Goal: Information Seeking & Learning: Compare options

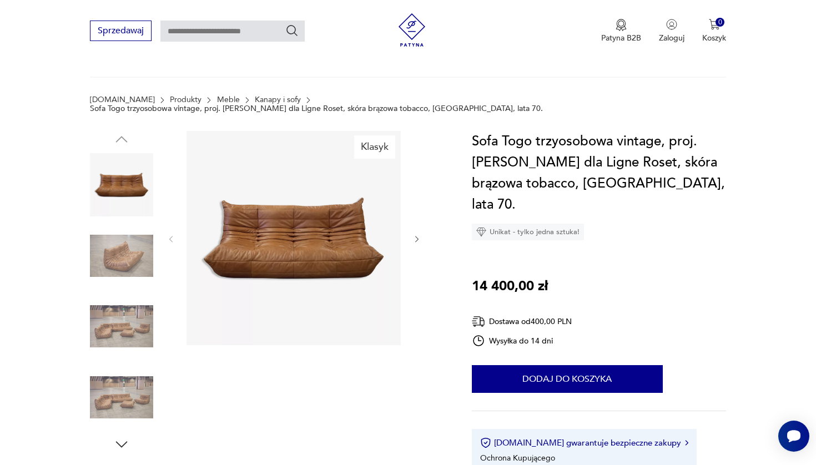
scroll to position [144, 0]
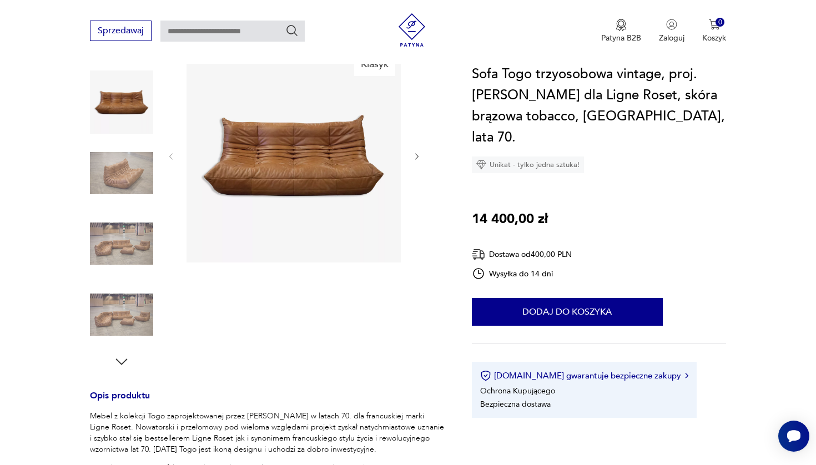
click at [134, 149] on img at bounding box center [121, 173] width 63 height 63
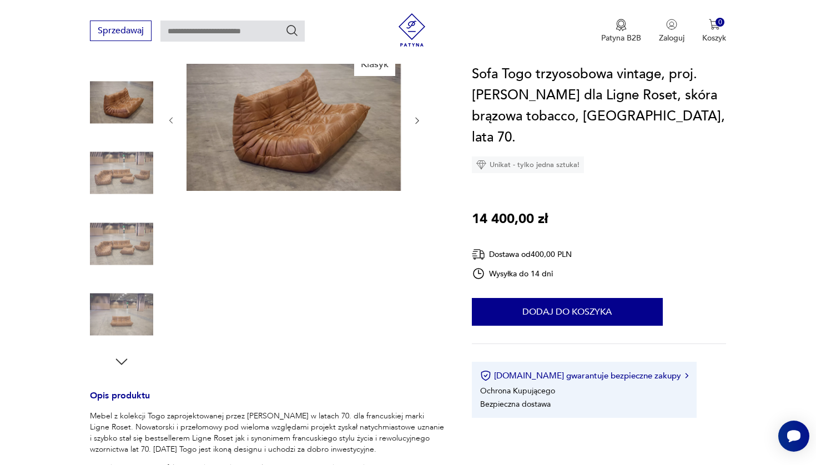
click at [119, 228] on img at bounding box center [121, 243] width 63 height 63
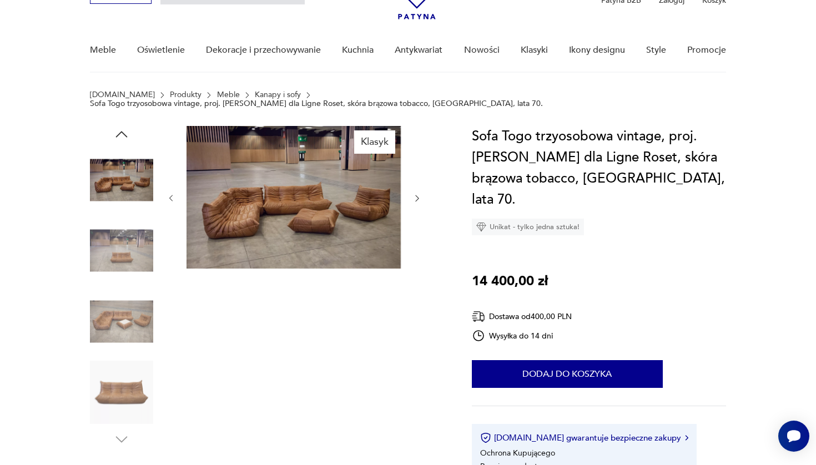
scroll to position [66, 0]
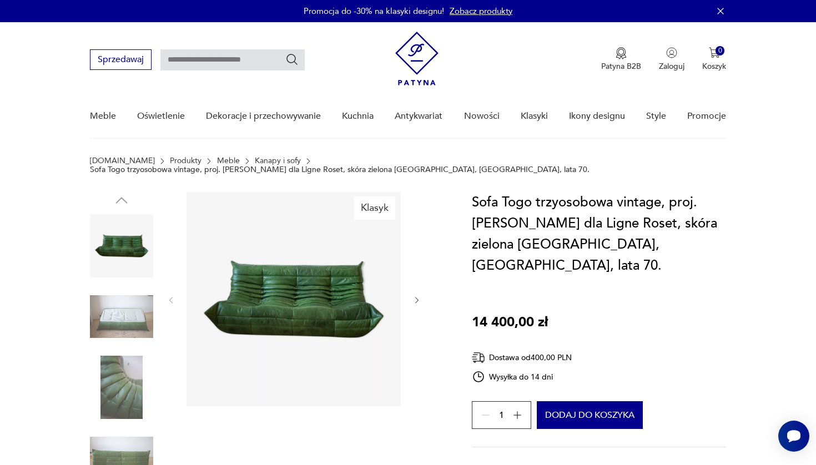
click at [415, 296] on icon "button" at bounding box center [416, 300] width 9 height 9
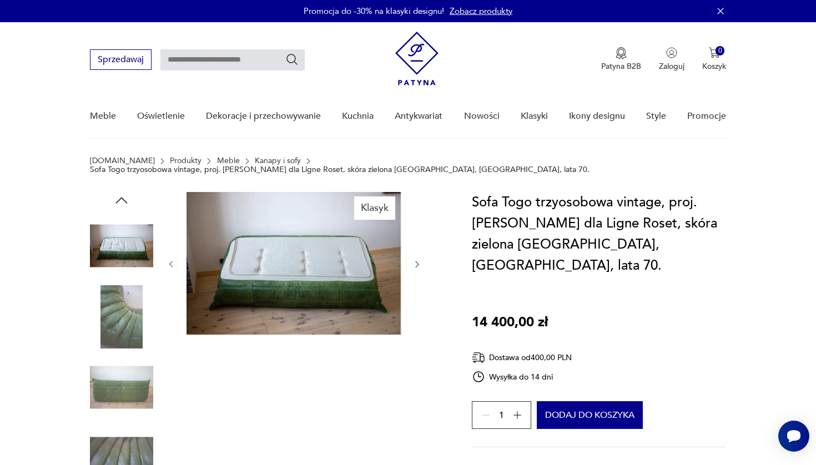
click at [415, 289] on div at bounding box center [293, 264] width 255 height 145
click at [418, 262] on div at bounding box center [293, 264] width 255 height 145
click at [418, 260] on icon "button" at bounding box center [416, 264] width 9 height 9
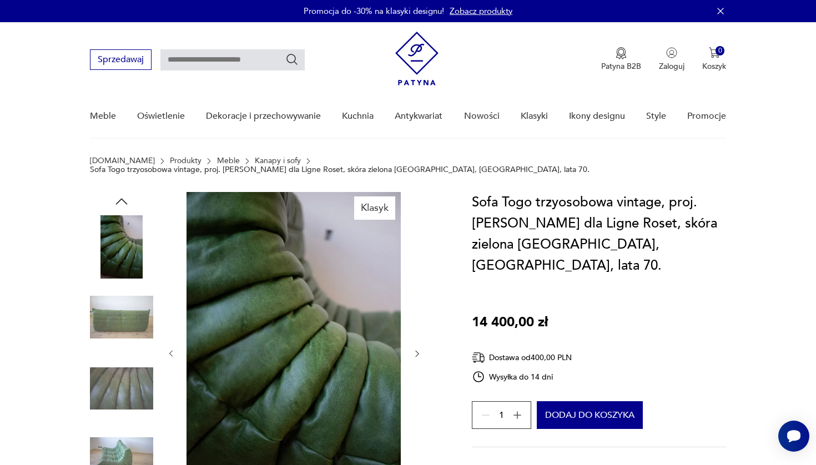
click at [418, 256] on div at bounding box center [293, 354] width 255 height 324
click at [418, 255] on div at bounding box center [293, 354] width 255 height 324
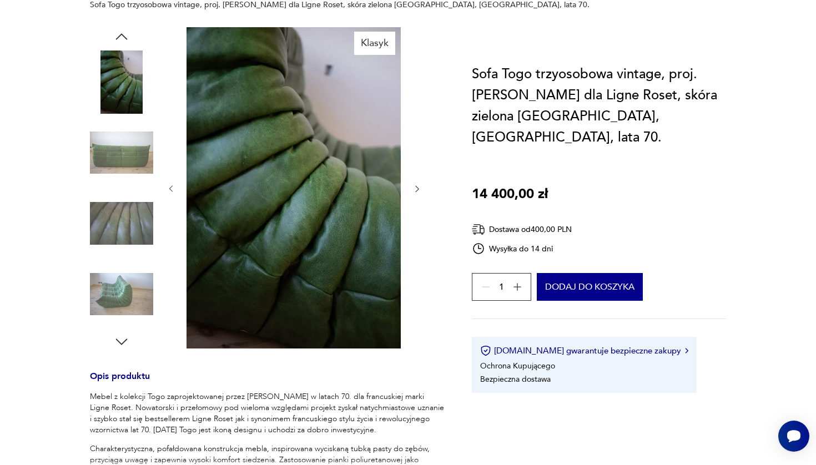
scroll to position [173, 0]
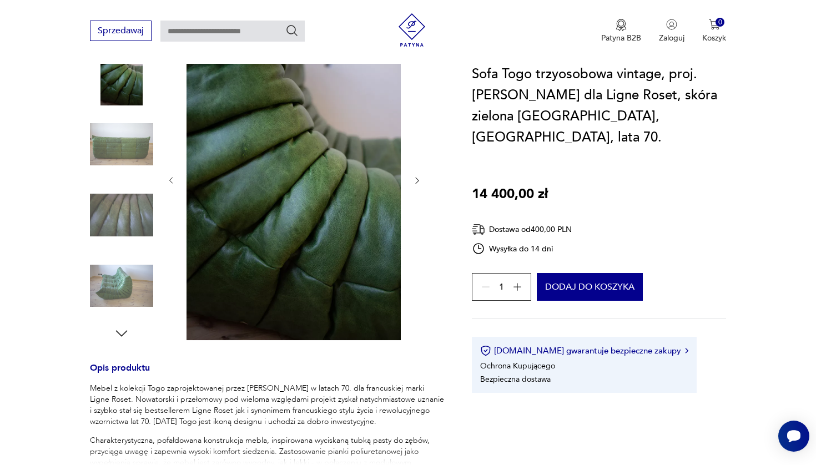
click at [127, 269] on img at bounding box center [121, 285] width 63 height 63
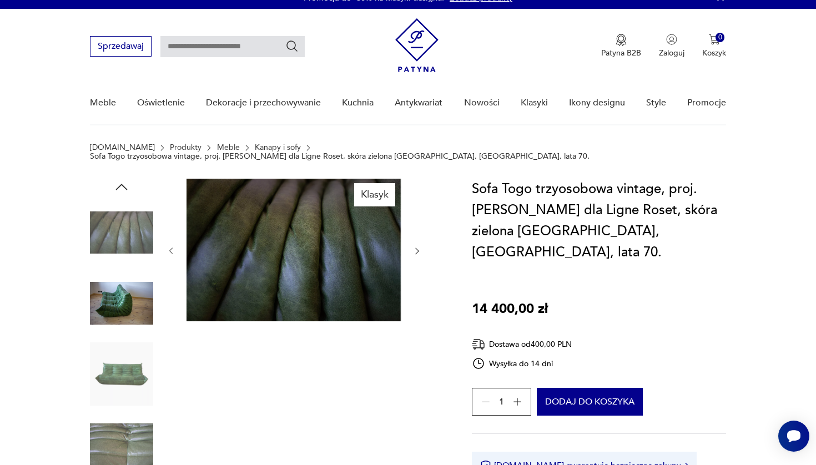
scroll to position [6, 0]
